Goal: Transaction & Acquisition: Purchase product/service

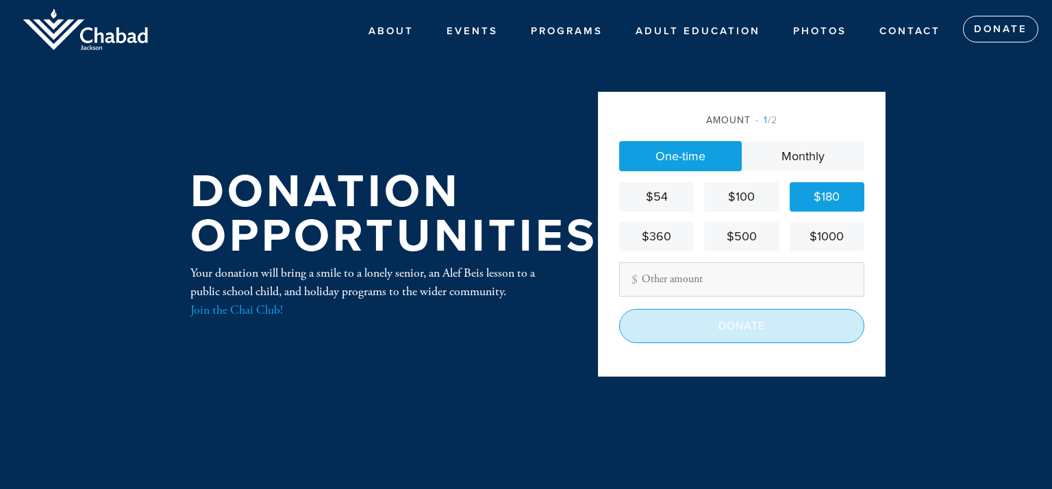
click at [732, 330] on input "Donate" at bounding box center [741, 326] width 245 height 34
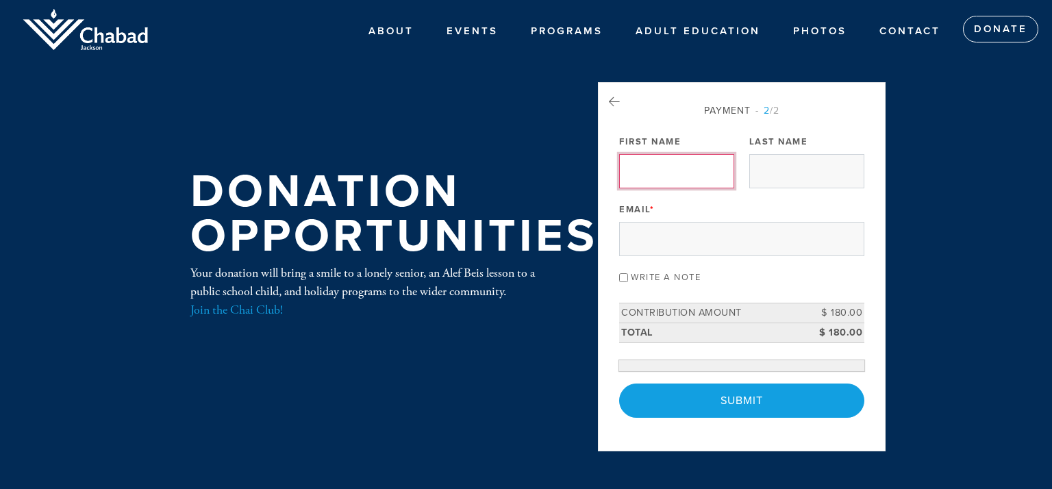
click at [656, 169] on input "First Name" at bounding box center [676, 171] width 115 height 34
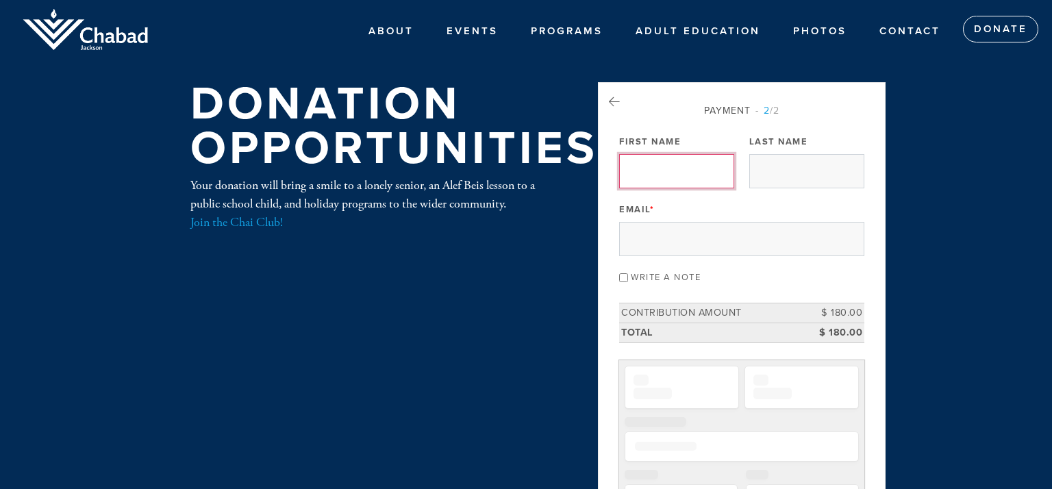
type input "leonid"
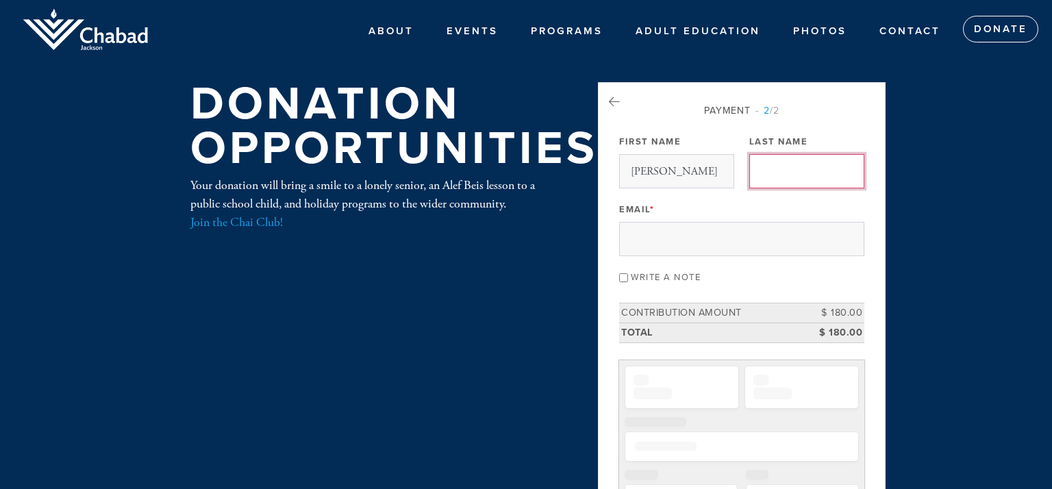
type input "zbarsky"
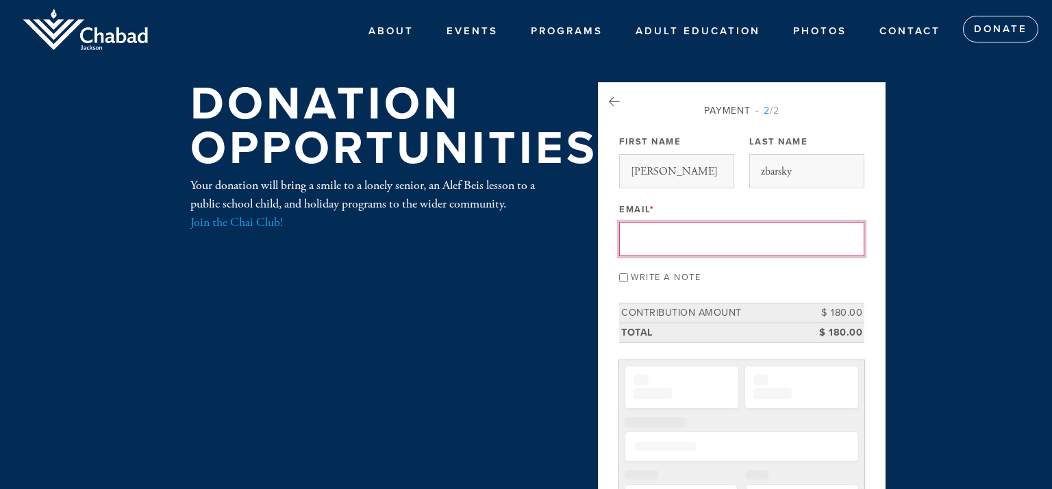
type input "lenny@allwellnesspharmacy.com"
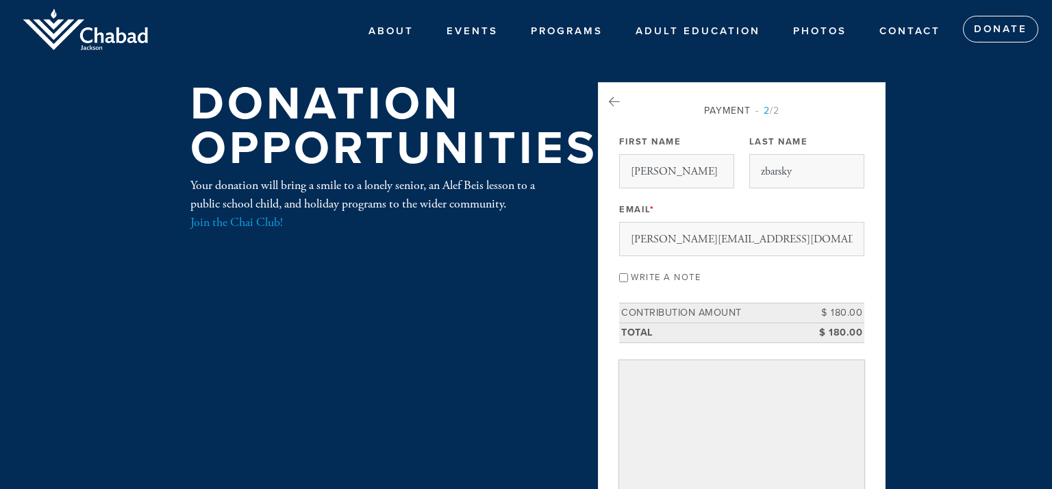
click at [942, 349] on header "ABOUT About Us Events PROGRAMS Hebrew School Loves of Love Cafe Chabad Adult Ed…" at bounding box center [526, 405] width 1052 height 810
click at [858, 285] on div "Write a note" at bounding box center [741, 276] width 245 height 18
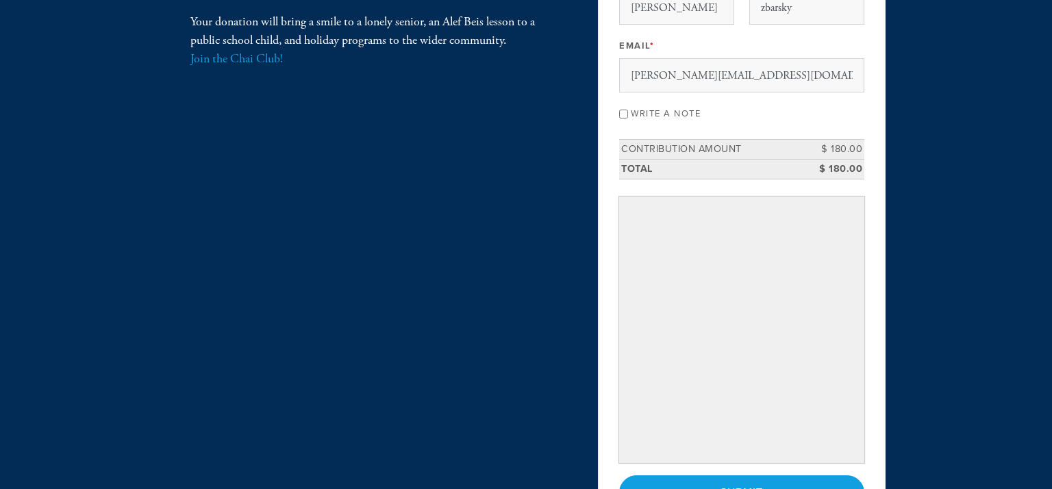
scroll to position [164, 0]
click at [879, 384] on div "Payment 2 /2 Payment Processor Pay Later Credit Card First Name leonid Last Nam…" at bounding box center [742, 230] width 288 height 625
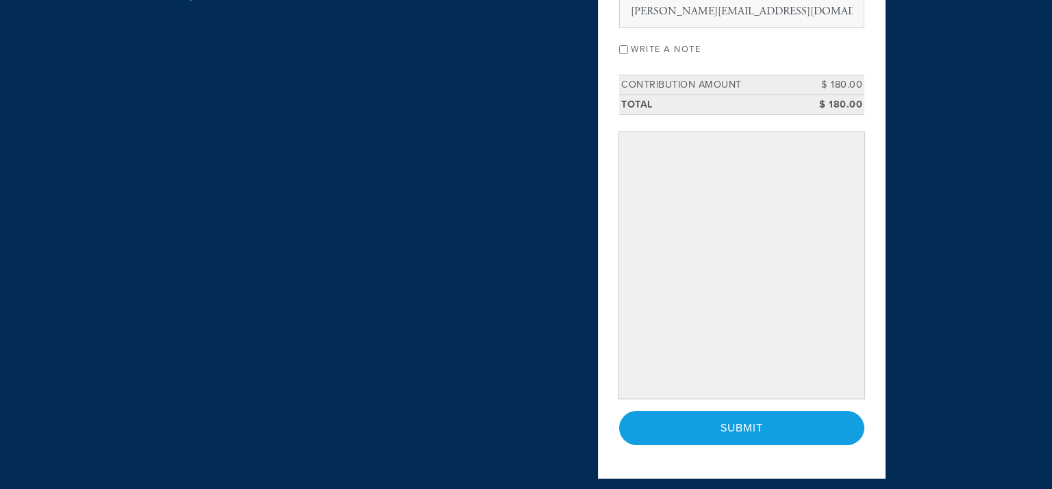
scroll to position [247, 0]
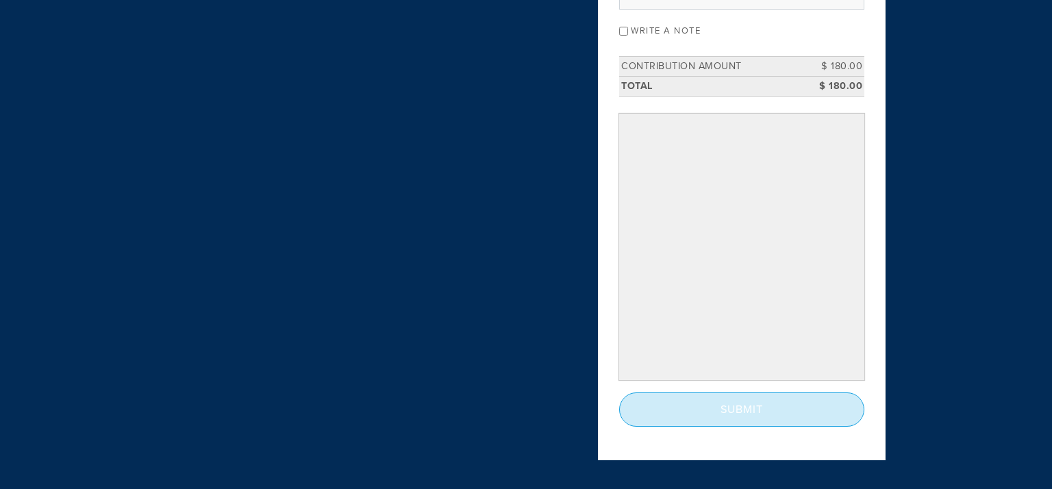
click at [721, 404] on input "Submit" at bounding box center [741, 410] width 245 height 34
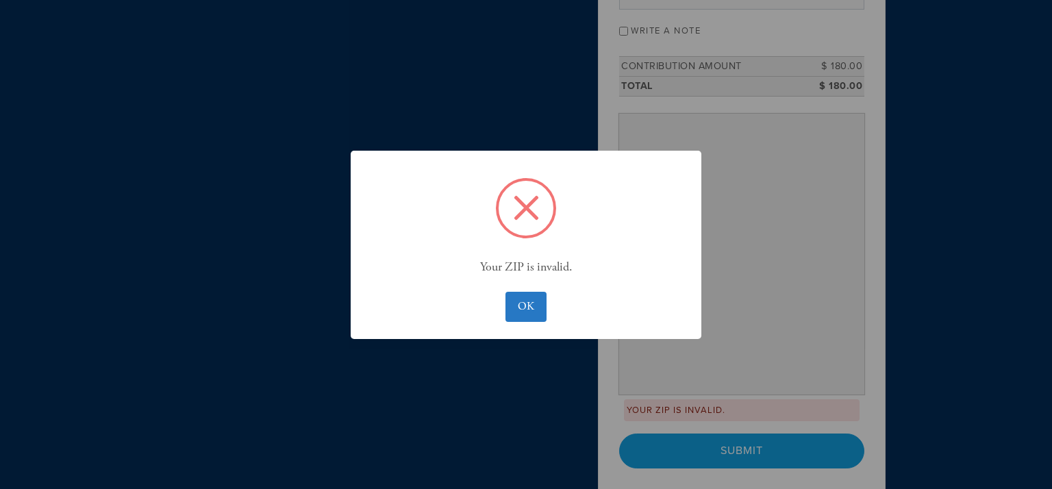
click at [684, 471] on div "× Your ZIP is invalid. OK No Cancel" at bounding box center [526, 244] width 1052 height 489
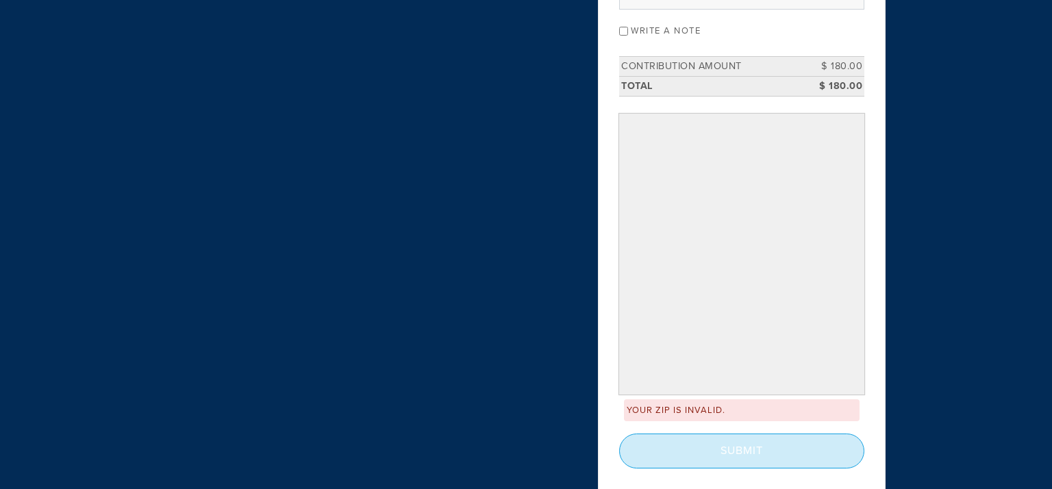
scroll to position [238, 0]
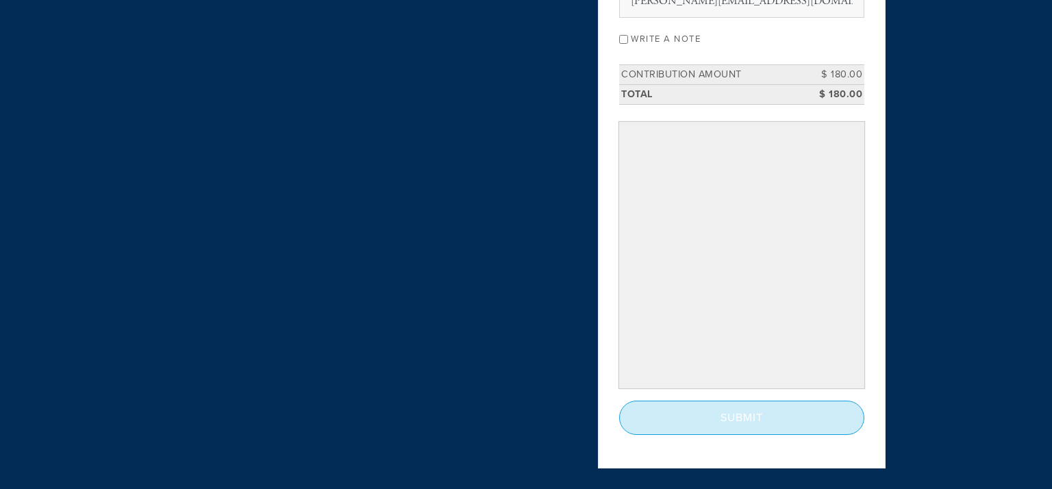
click at [700, 414] on input "Submit" at bounding box center [741, 418] width 245 height 34
